Goal: Task Accomplishment & Management: Manage account settings

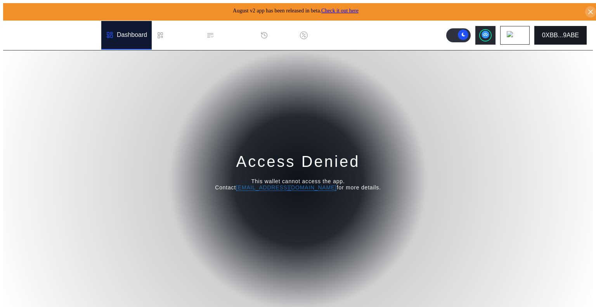
click at [571, 32] on div "0XBB...9ABE" at bounding box center [560, 35] width 37 height 7
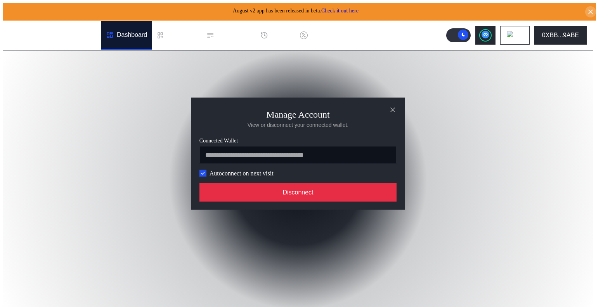
click at [320, 192] on button "Disconnect" at bounding box center [297, 192] width 197 height 19
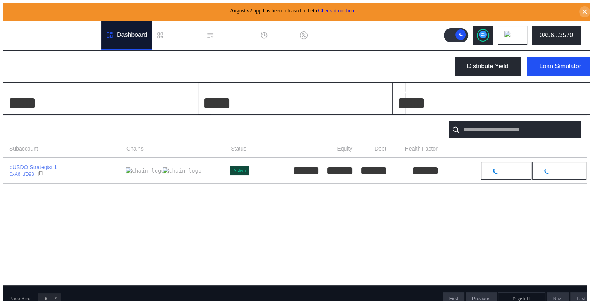
click at [189, 118] on div "Subaccounts Show Closed Accounts" at bounding box center [295, 129] width 584 height 29
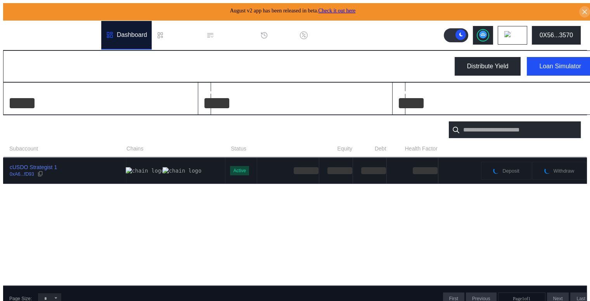
click at [81, 173] on div "cUSDO Strategist 1 0xA6...fD93" at bounding box center [64, 171] width 122 height 14
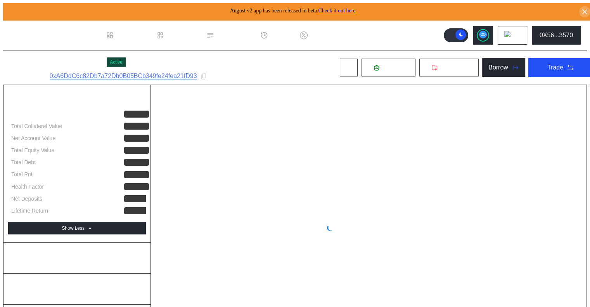
click at [203, 74] on div at bounding box center [203, 76] width 7 height 7
select select "*"
